Goal: Information Seeking & Learning: Learn about a topic

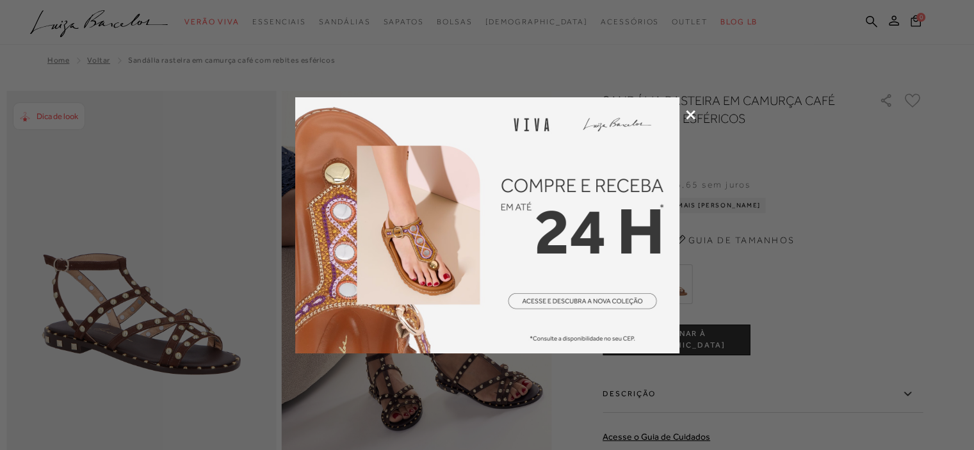
click at [688, 111] on icon at bounding box center [691, 115] width 10 height 10
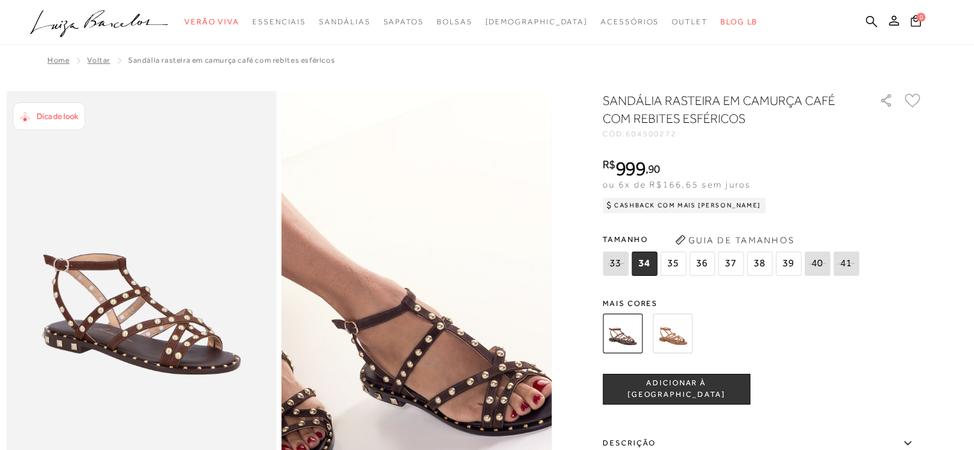
click at [515, 387] on img at bounding box center [322, 205] width 540 height 810
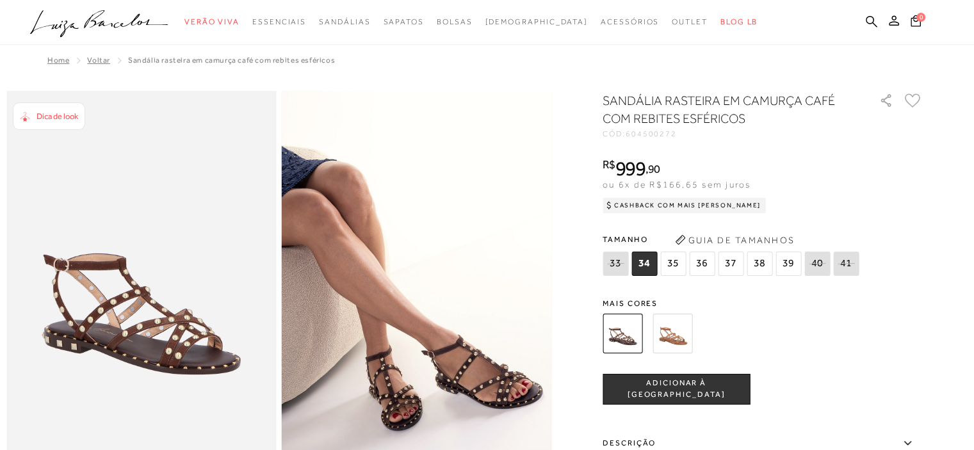
click at [653, 210] on div "Cashback com Mais [PERSON_NAME]" at bounding box center [684, 205] width 163 height 15
click at [647, 202] on div "Cashback com Mais [PERSON_NAME]" at bounding box center [684, 205] width 163 height 15
drag, startPoint x: 620, startPoint y: 202, endPoint x: 653, endPoint y: 208, distance: 33.8
click at [653, 208] on div "Cashback com Mais [PERSON_NAME]" at bounding box center [684, 205] width 163 height 15
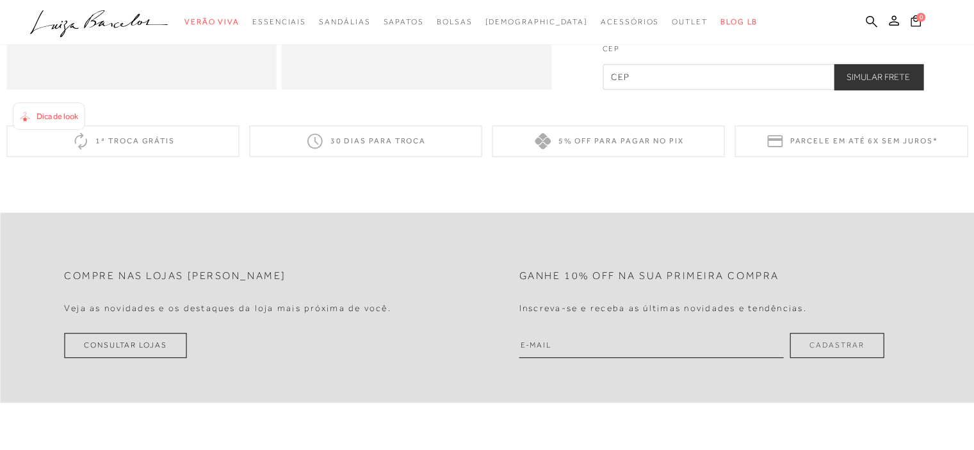
scroll to position [1346, 0]
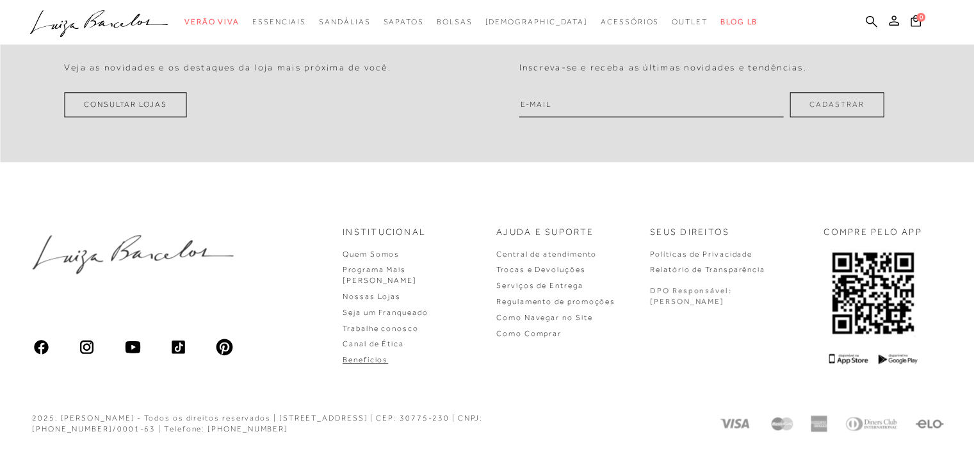
click at [388, 356] on link "Benefícios" at bounding box center [365, 360] width 45 height 9
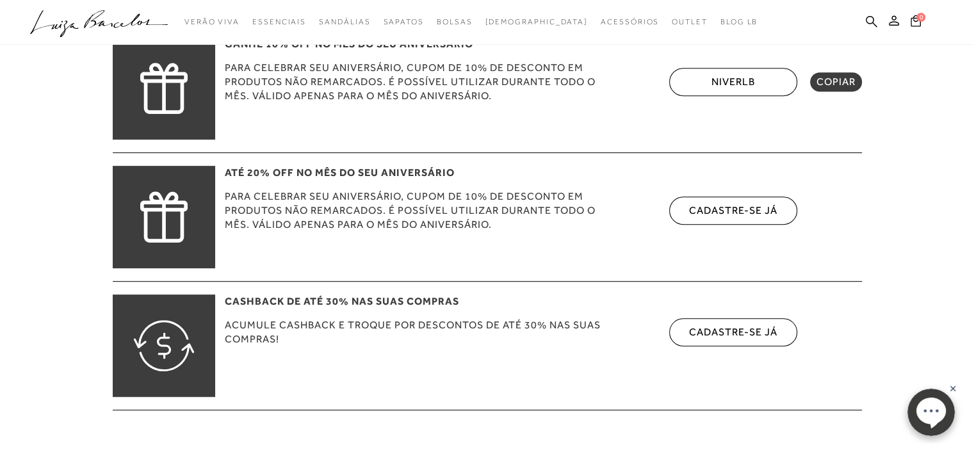
scroll to position [769, 0]
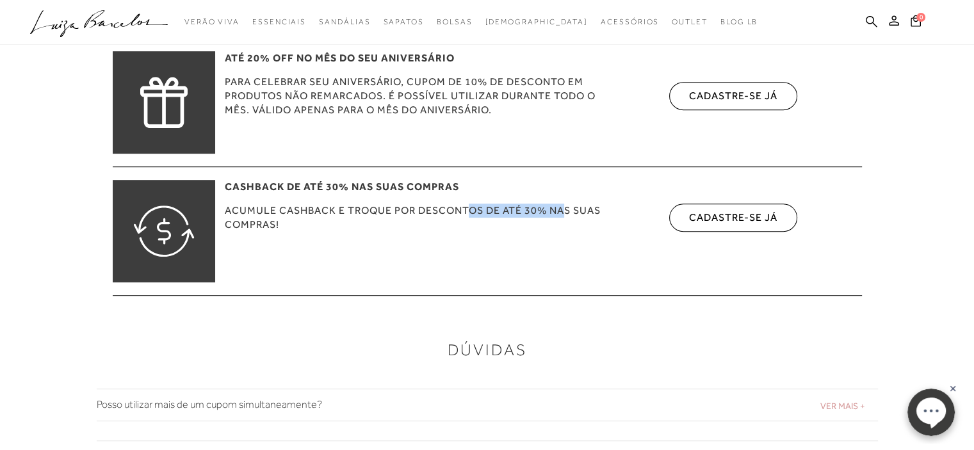
drag, startPoint x: 472, startPoint y: 206, endPoint x: 569, endPoint y: 214, distance: 97.1
click at [569, 214] on span "Acumule cashback e troque por descontos de até 30% nas suas compras!" at bounding box center [416, 218] width 382 height 28
click at [682, 218] on div "cadastre-se já" at bounding box center [733, 215] width 128 height 28
click at [678, 208] on div "cadastre-se já" at bounding box center [733, 215] width 128 height 28
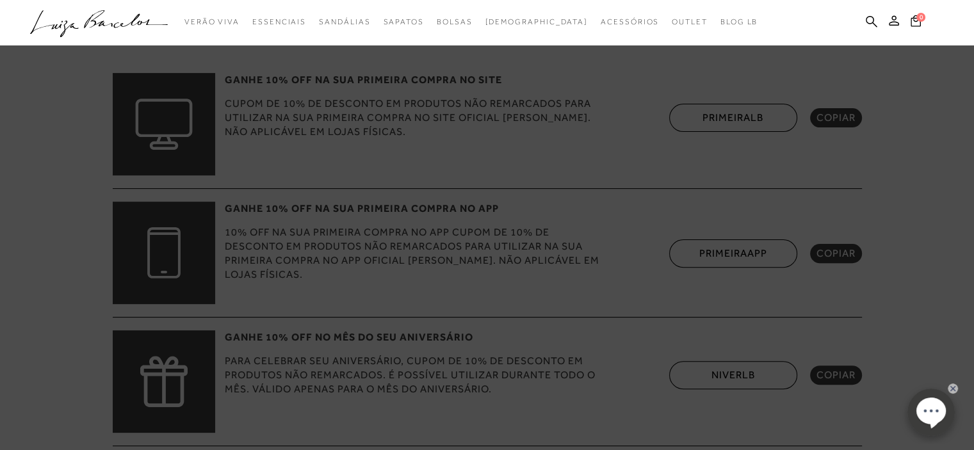
scroll to position [320, 0]
